Goal: Task Accomplishment & Management: Use online tool/utility

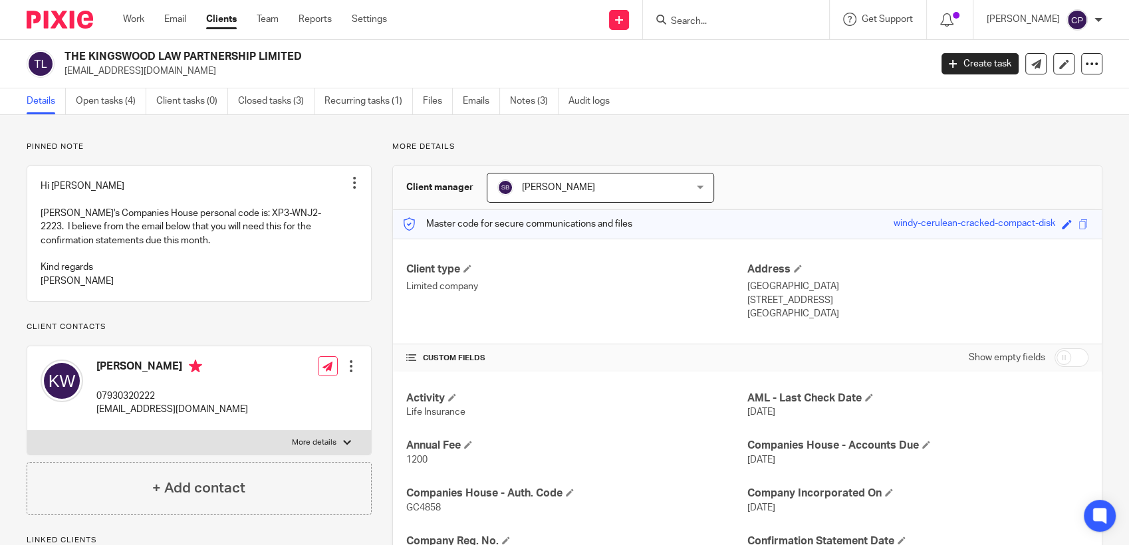
click at [602, 22] on input "Search" at bounding box center [730, 22] width 120 height 12
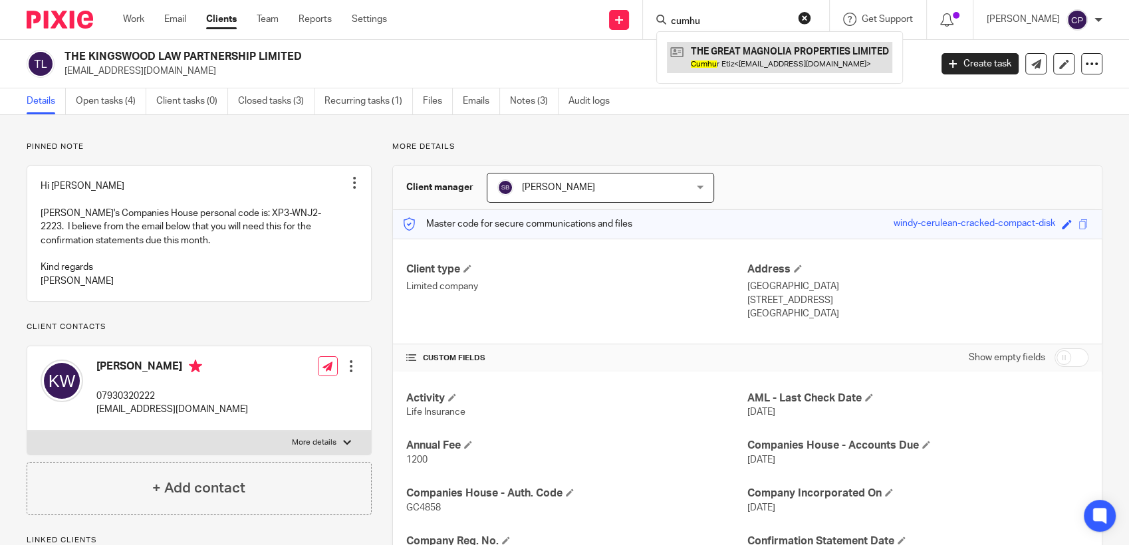
type input "cumhu"
click at [602, 53] on link at bounding box center [779, 57] width 225 height 31
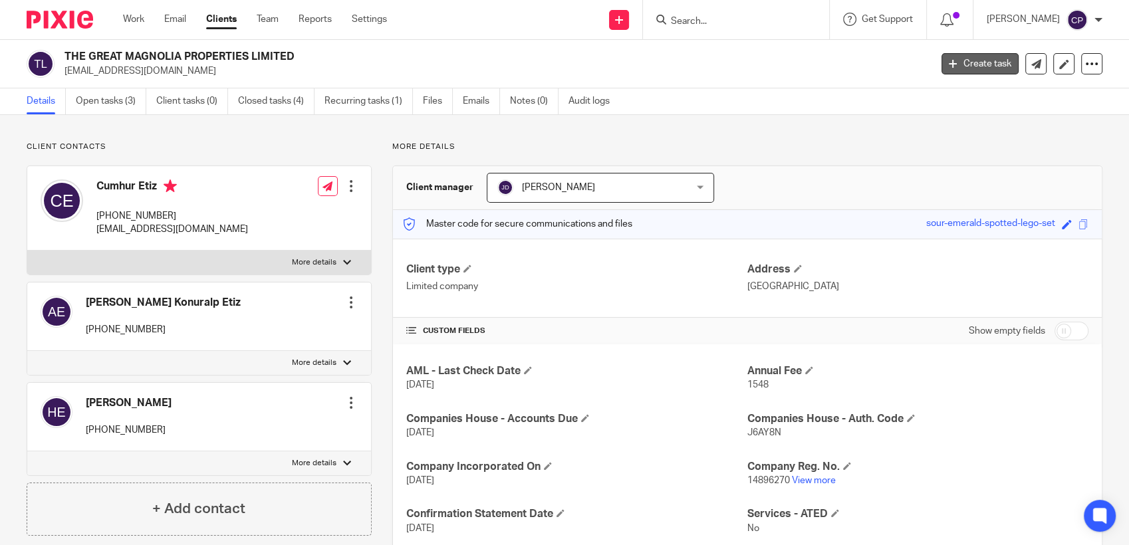
click at [972, 70] on link "Create task" at bounding box center [980, 63] width 77 height 21
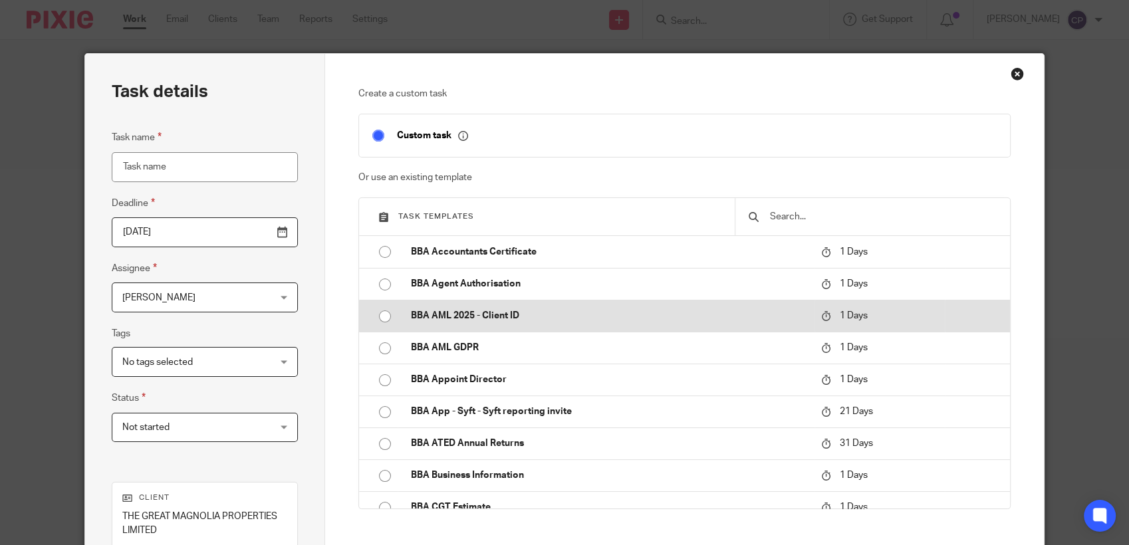
click at [378, 319] on input "radio" at bounding box center [384, 316] width 25 height 25
type input "2025-09-16"
type input "BBA AML 2025 - Client ID"
checkbox input "false"
radio input "false"
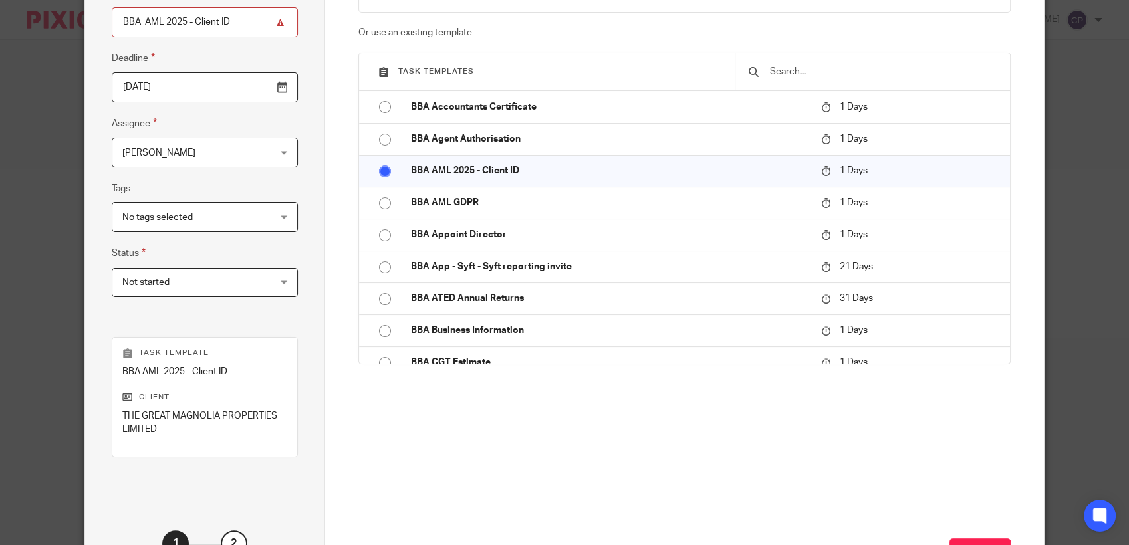
scroll to position [253, 0]
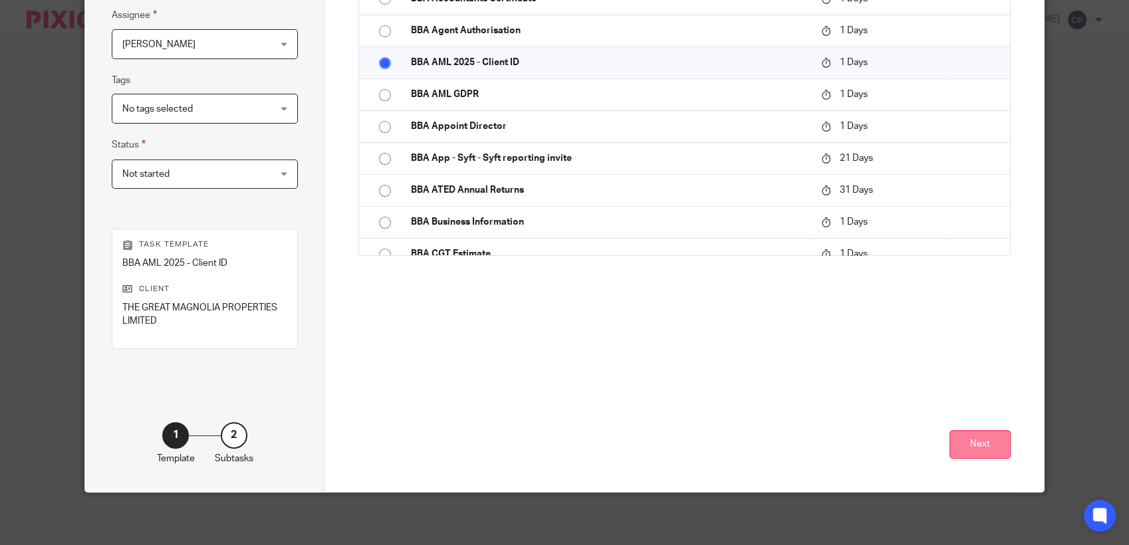
click at [967, 439] on button "Next" at bounding box center [980, 444] width 61 height 29
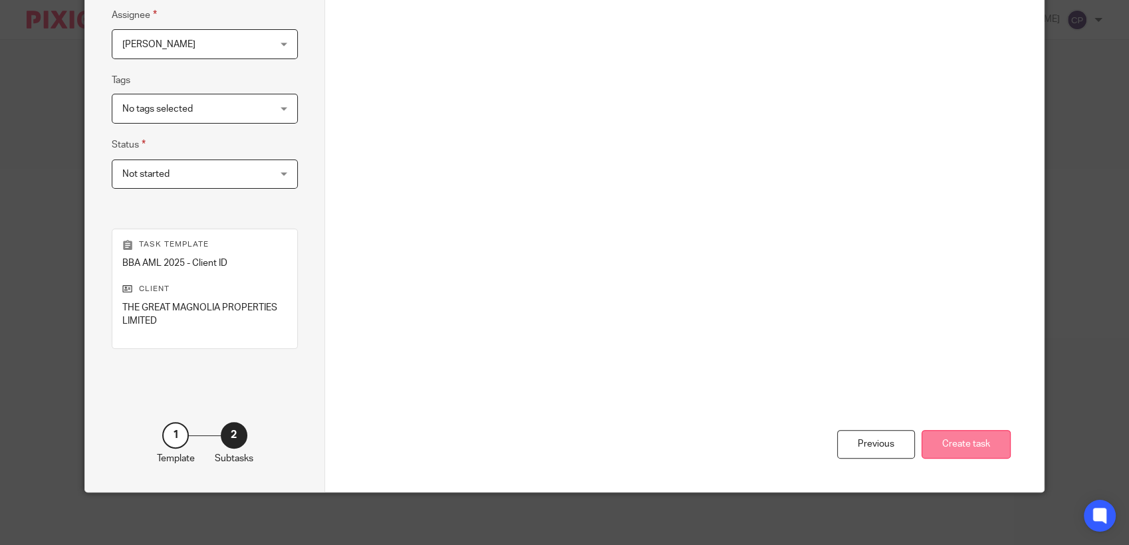
click at [947, 450] on button "Create task" at bounding box center [966, 444] width 89 height 29
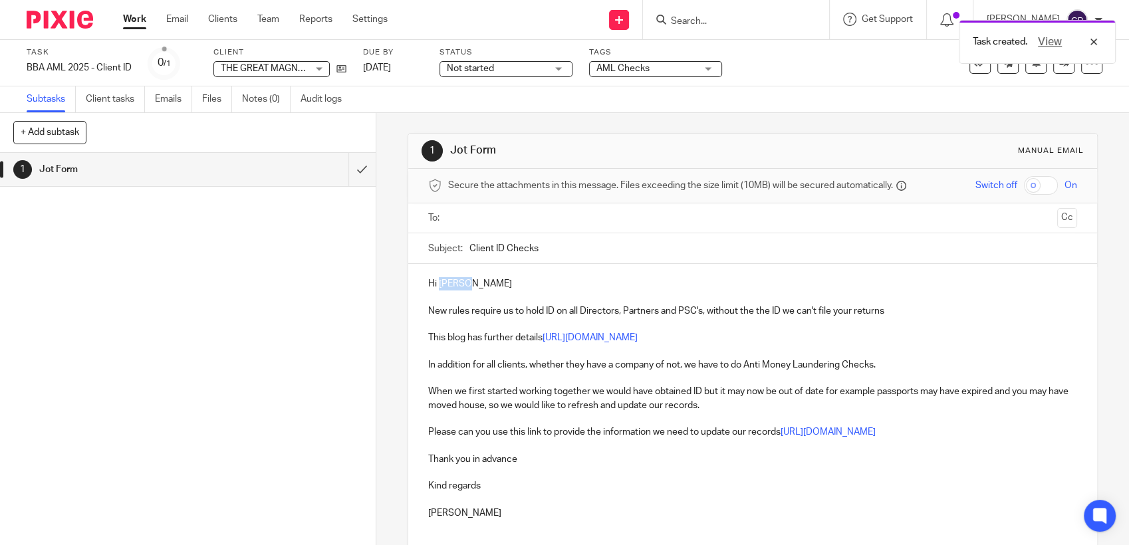
drag, startPoint x: 435, startPoint y: 286, endPoint x: 566, endPoint y: 283, distance: 131.0
click at [558, 281] on p "Hi [PERSON_NAME]" at bounding box center [752, 283] width 649 height 13
click at [435, 285] on p "Hi [PERSON_NAME]" at bounding box center [752, 283] width 649 height 13
click at [459, 219] on input "text" at bounding box center [752, 218] width 598 height 15
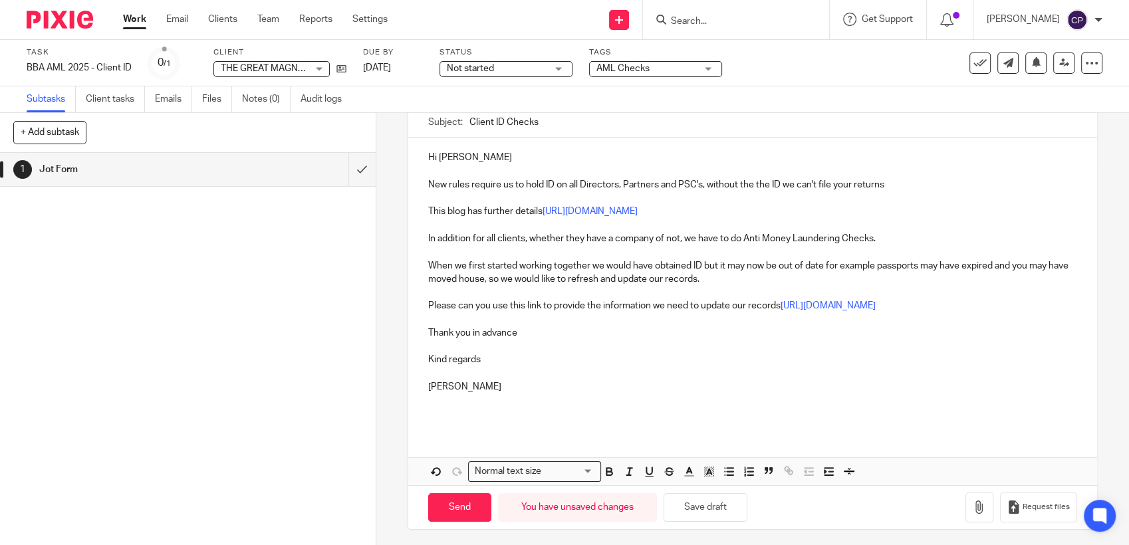
scroll to position [133, 0]
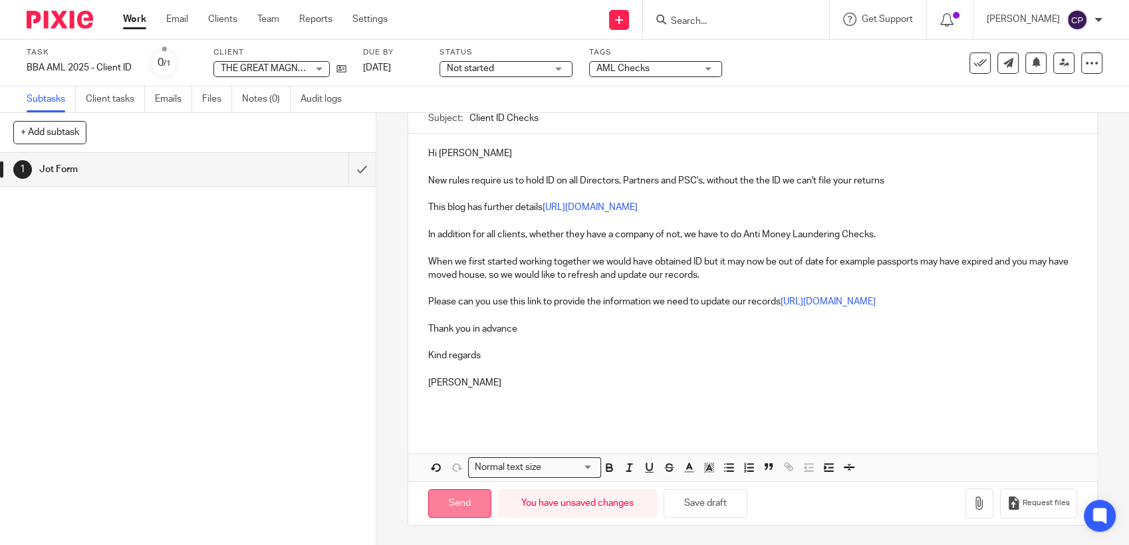
click at [467, 499] on input "Send" at bounding box center [459, 503] width 63 height 29
type input "Sent"
click at [686, 23] on input "Search" at bounding box center [730, 22] width 120 height 12
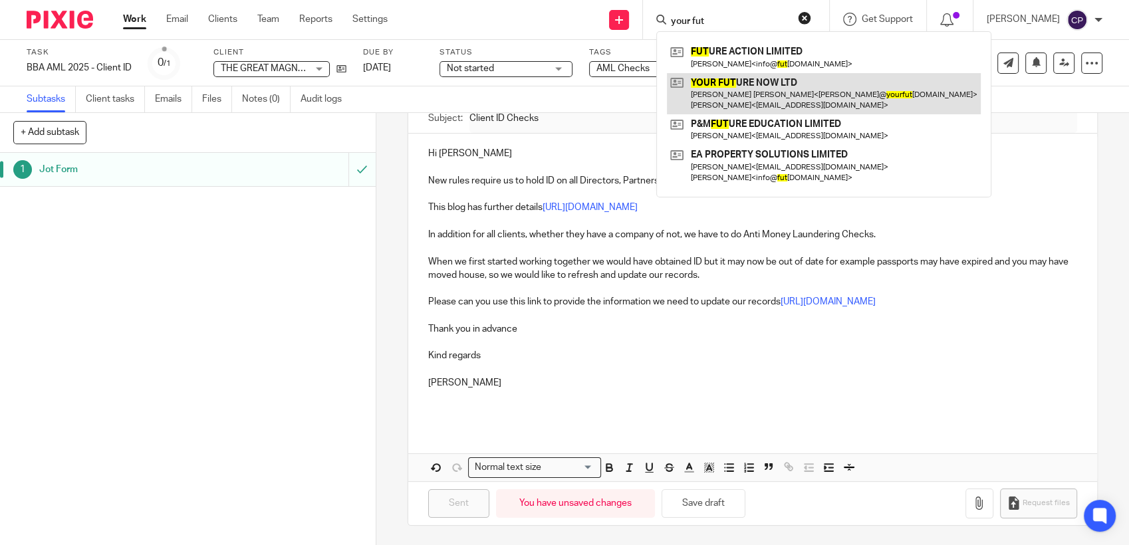
type input "your fut"
click at [714, 104] on link at bounding box center [824, 93] width 314 height 41
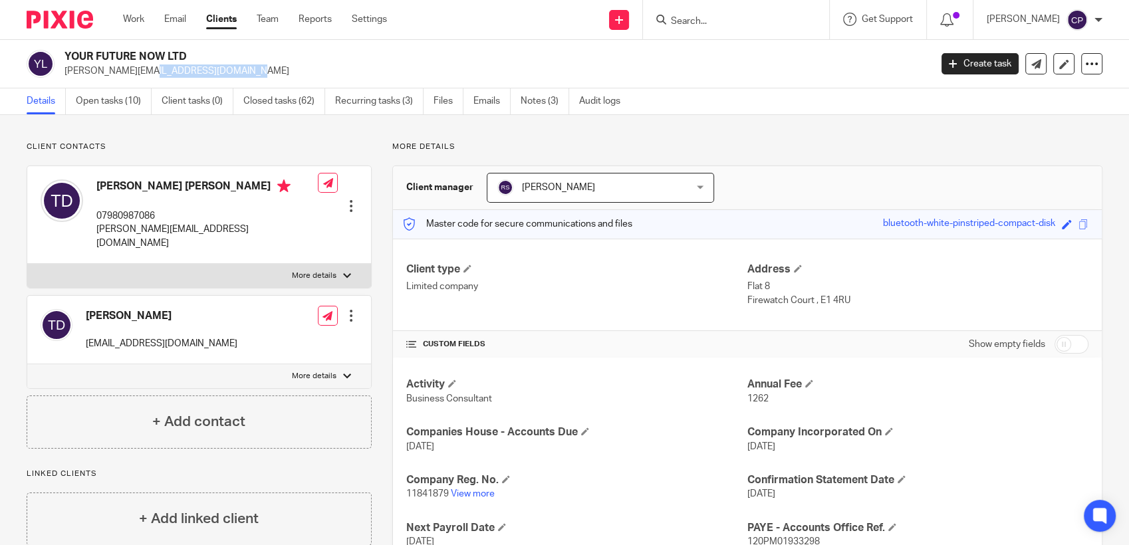
drag, startPoint x: 63, startPoint y: 70, endPoint x: 207, endPoint y: 72, distance: 143.7
click at [207, 72] on div "YOUR FUTURE NOW LTD [PERSON_NAME][EMAIL_ADDRESS][DOMAIN_NAME]" at bounding box center [474, 64] width 895 height 28
drag, startPoint x: 207, startPoint y: 72, endPoint x: 136, endPoint y: 72, distance: 70.5
copy p "[PERSON_NAME][EMAIL_ADDRESS][DOMAIN_NAME]"
drag, startPoint x: 95, startPoint y: 227, endPoint x: 207, endPoint y: 229, distance: 112.4
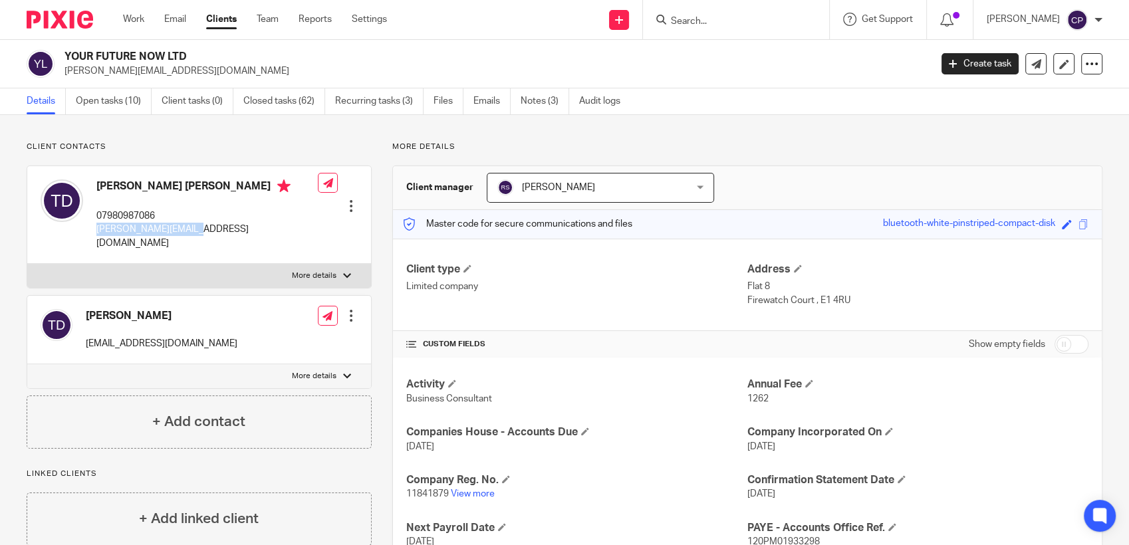
click at [207, 229] on div "[PERSON_NAME] [PERSON_NAME] 07980987086 [PERSON_NAME][EMAIL_ADDRESS][DOMAIN_NAM…" at bounding box center [179, 215] width 277 height 84
drag, startPoint x: 207, startPoint y: 229, endPoint x: 166, endPoint y: 228, distance: 41.2
copy p "[PERSON_NAME][EMAIL_ADDRESS][DOMAIN_NAME]"
